Goal: Communication & Community: Participate in discussion

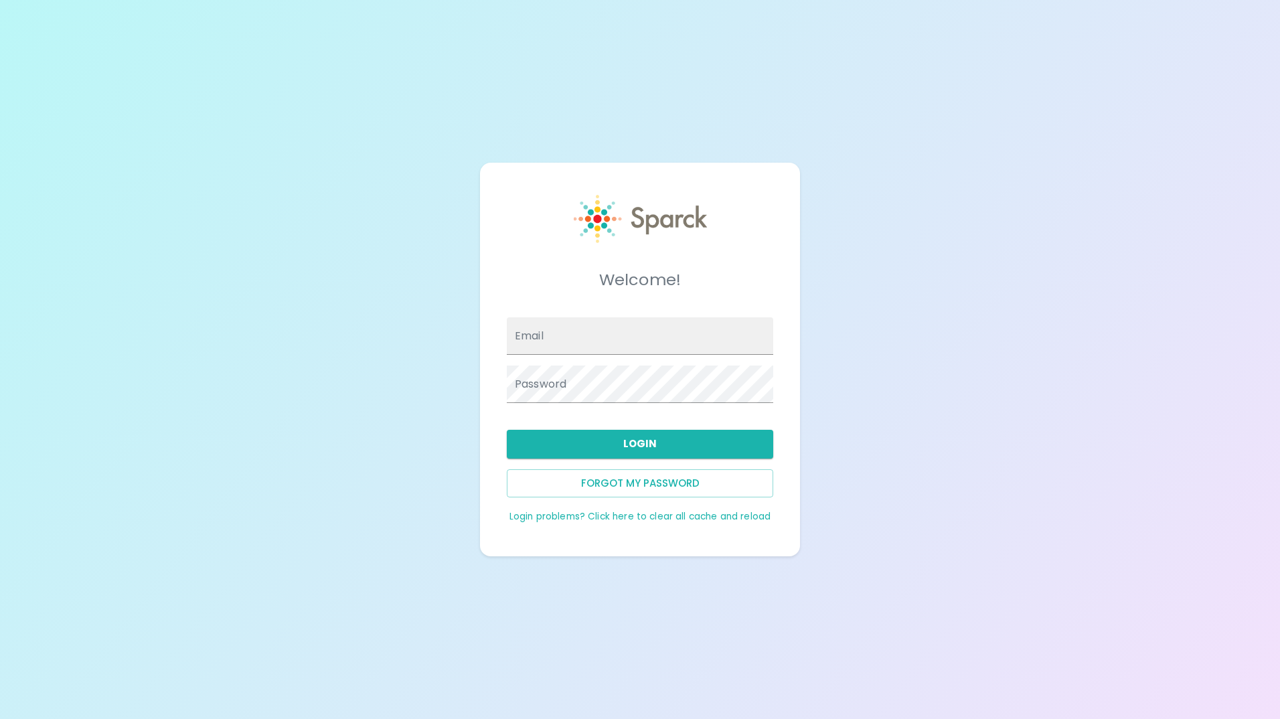
type input "[EMAIL_ADDRESS][DOMAIN_NAME]"
click at [645, 442] on button "Login" at bounding box center [640, 444] width 267 height 28
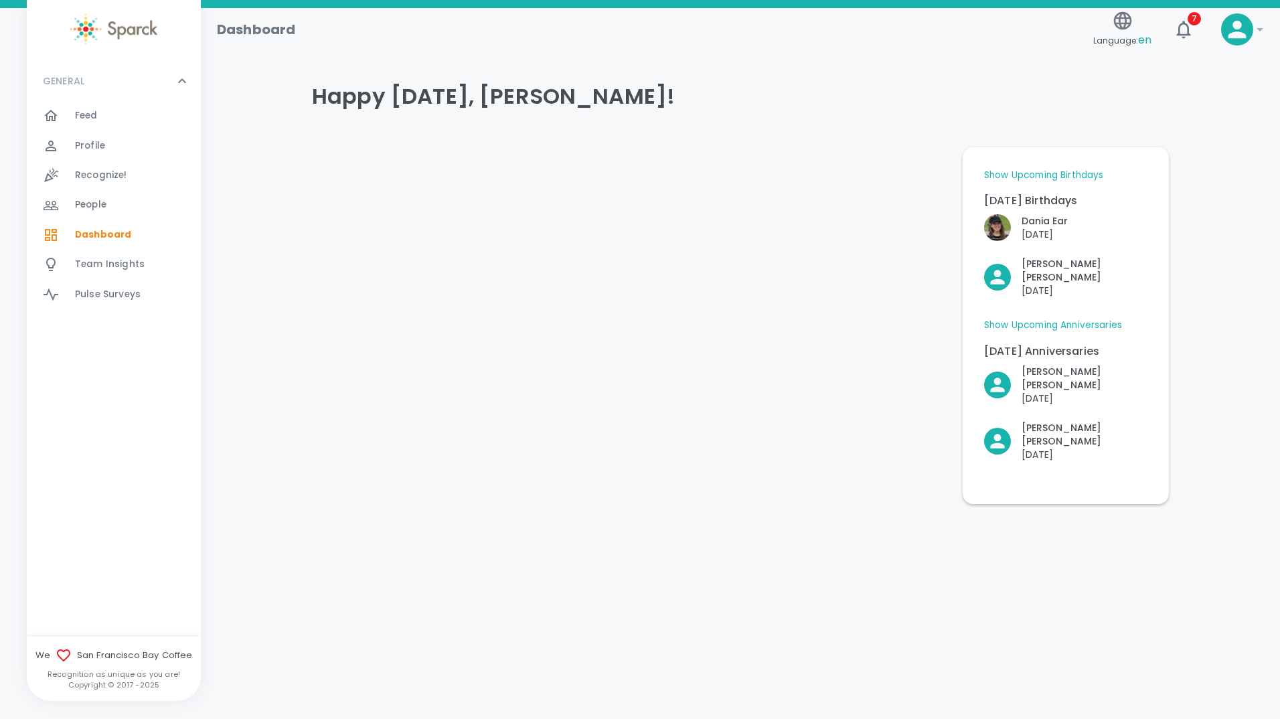
click at [86, 110] on span "Feed" at bounding box center [86, 115] width 23 height 13
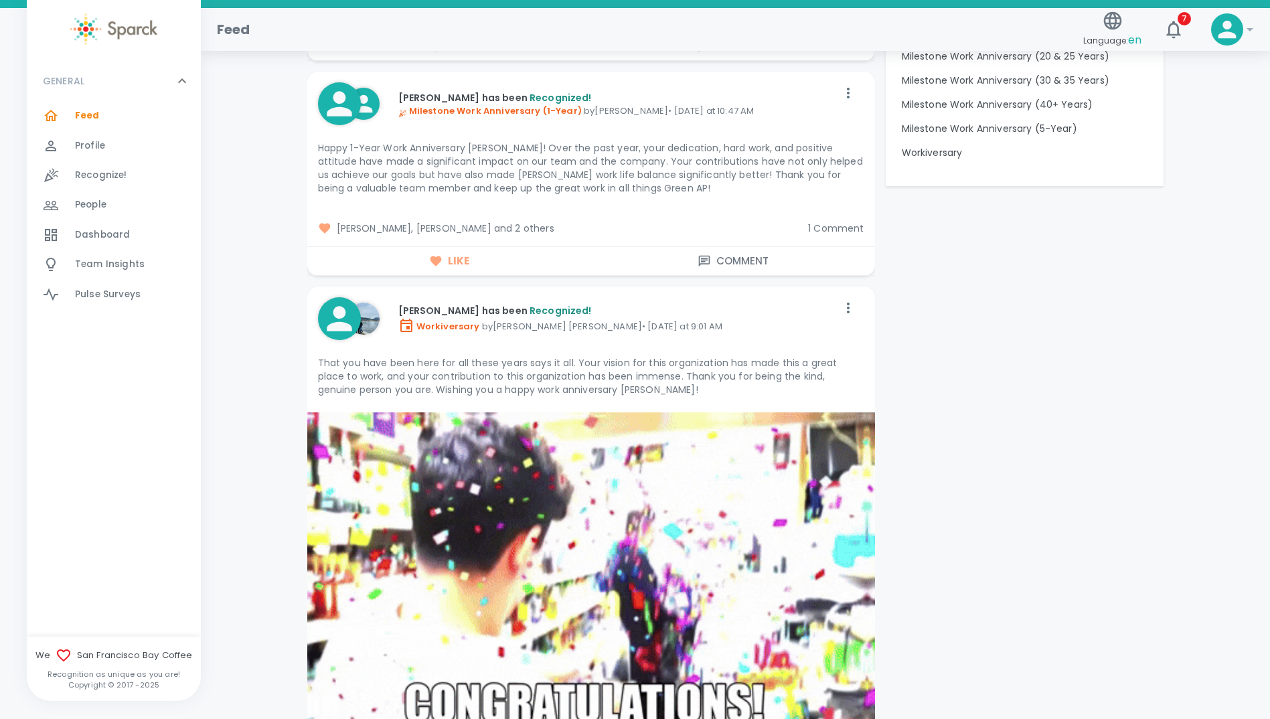
scroll to position [2076, 0]
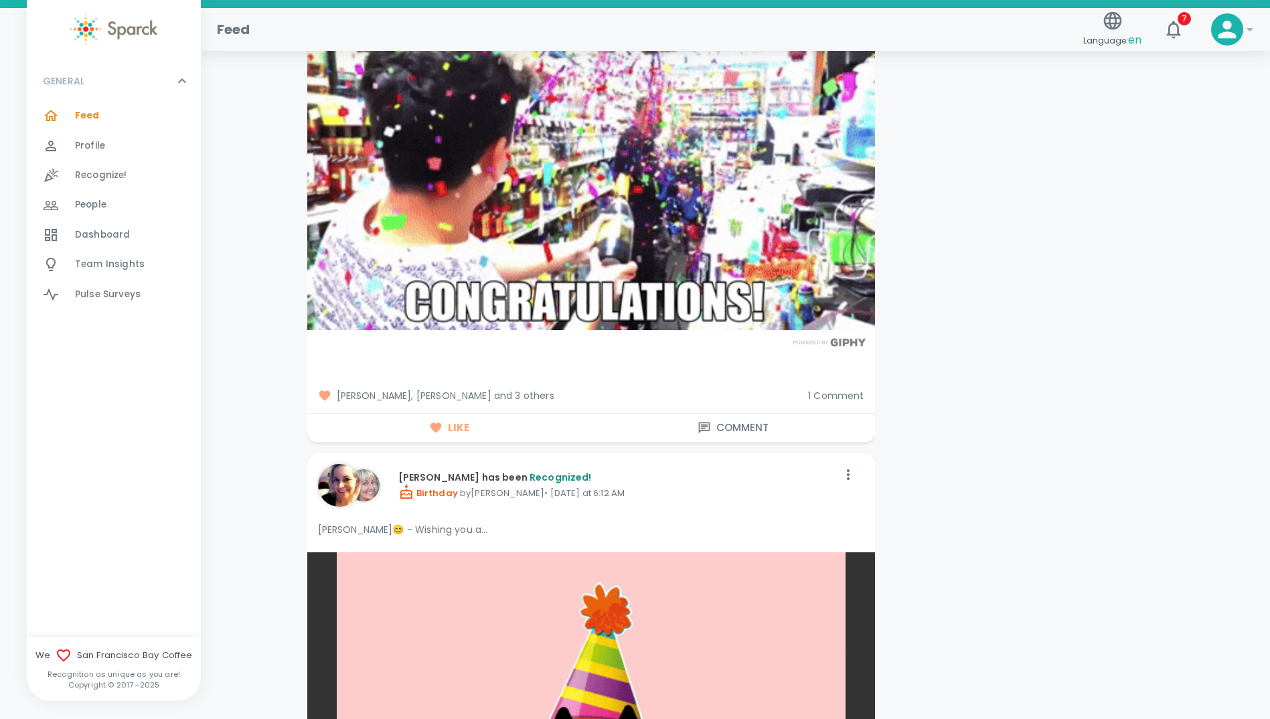
click at [839, 395] on span "1 Comment" at bounding box center [836, 395] width 56 height 13
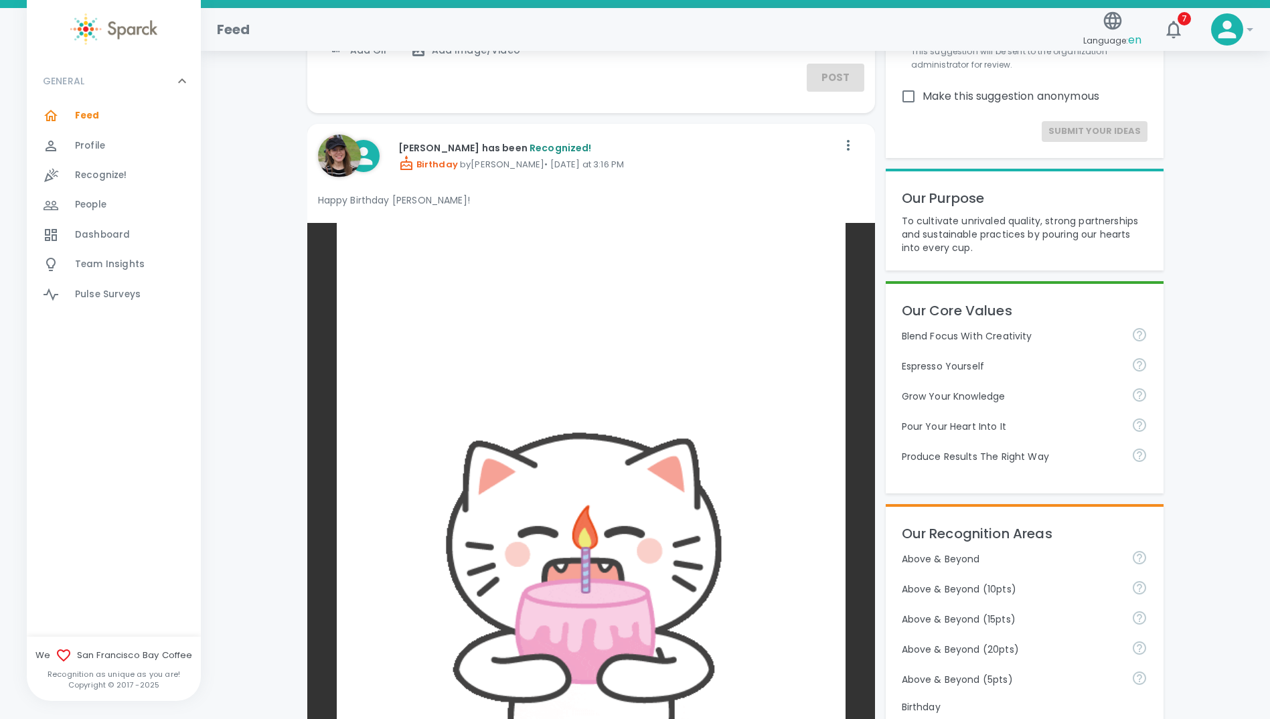
scroll to position [0, 0]
